Goal: Information Seeking & Learning: Learn about a topic

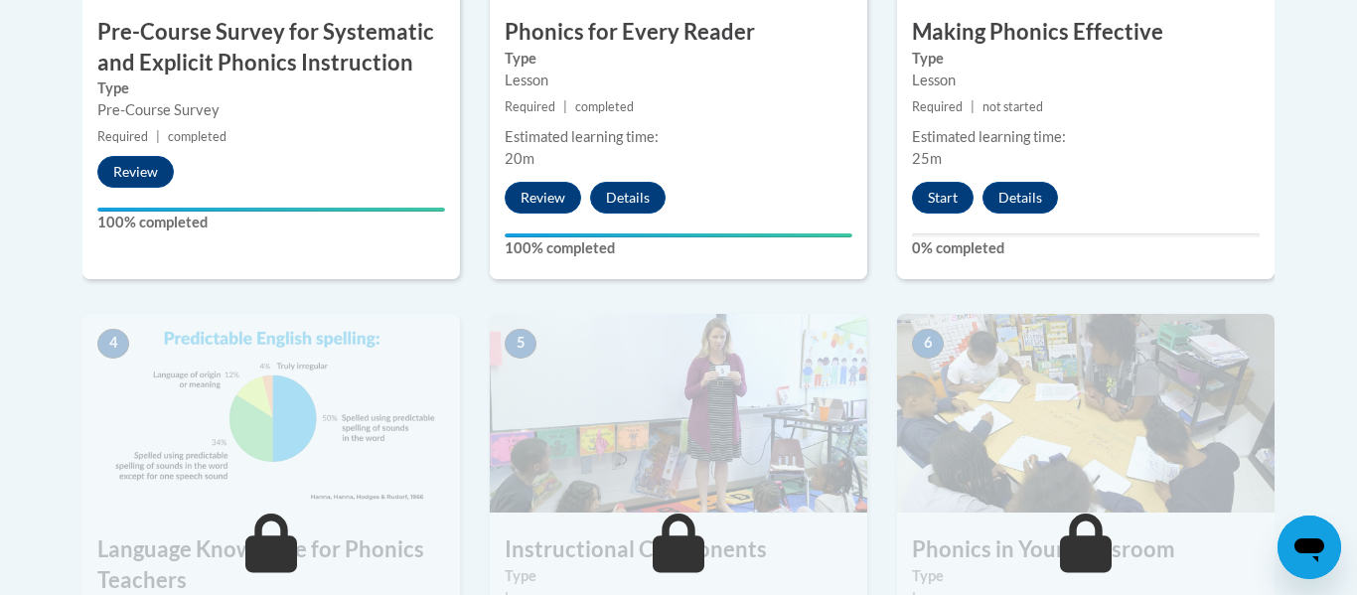
scroll to position [870, 0]
click at [936, 206] on button "Start" at bounding box center [943, 199] width 62 height 32
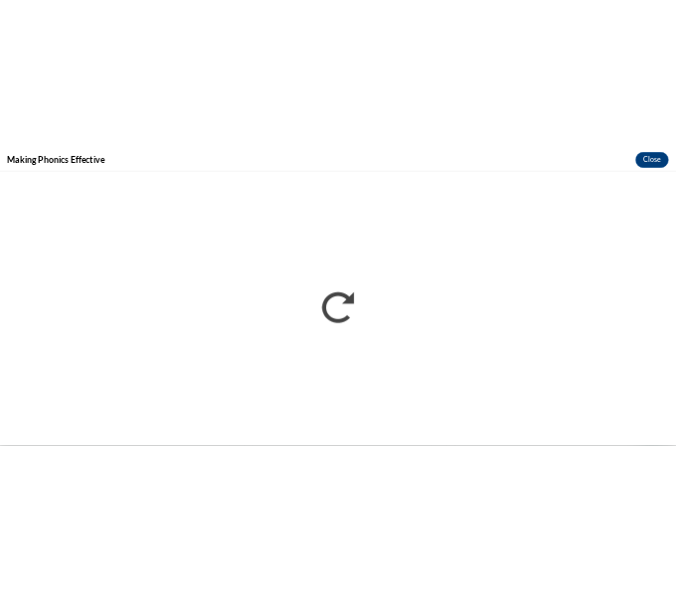
scroll to position [0, 0]
